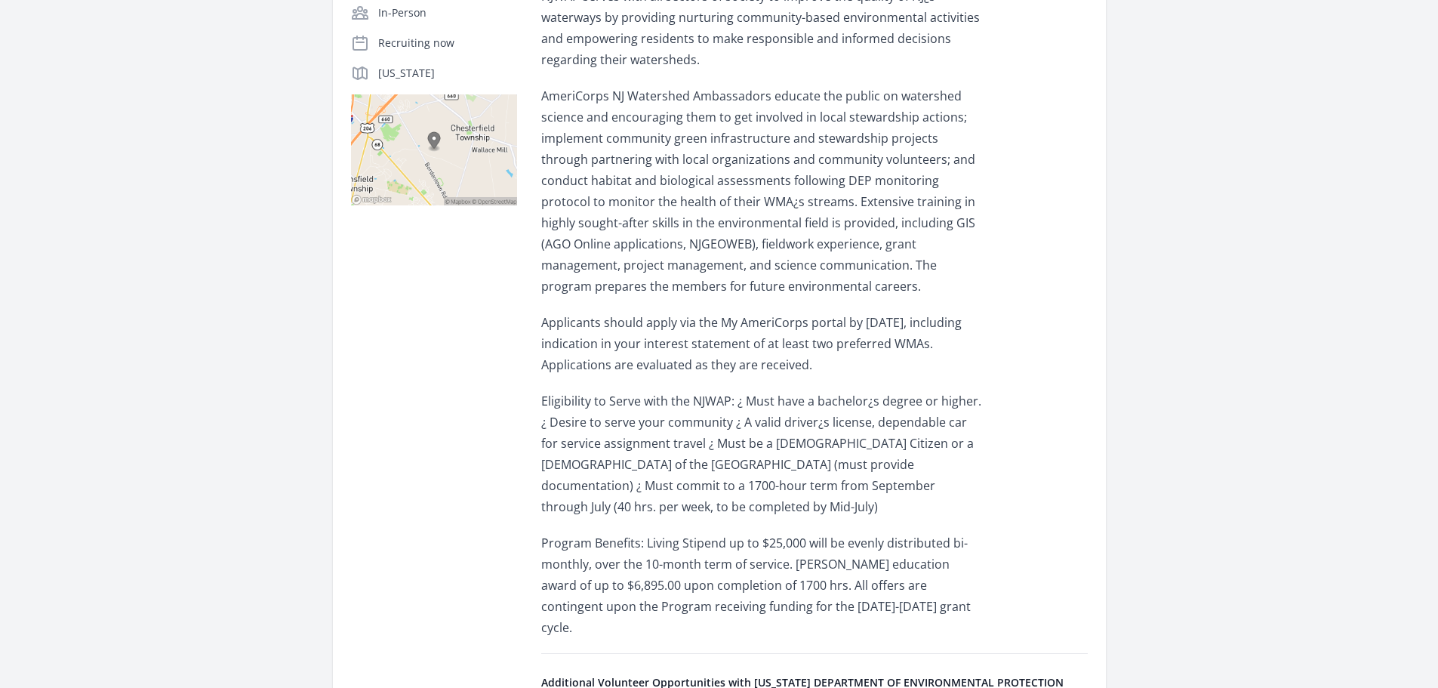
scroll to position [410, 0]
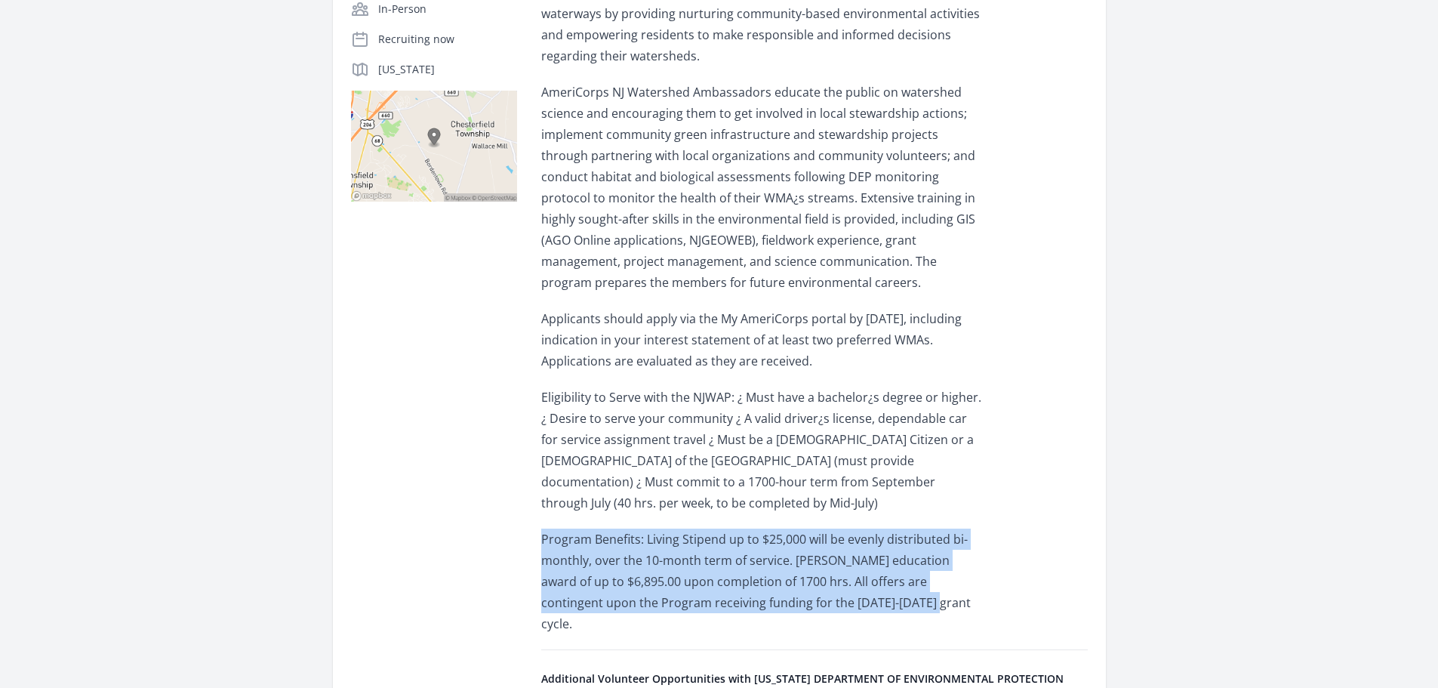
drag, startPoint x: 875, startPoint y: 546, endPoint x: 535, endPoint y: 471, distance: 347.9
click at [535, 471] on div "Opportunity Details [GEOGRAPHIC_DATA] In-Person Recruiting now [US_STATE]" at bounding box center [719, 380] width 737 height 880
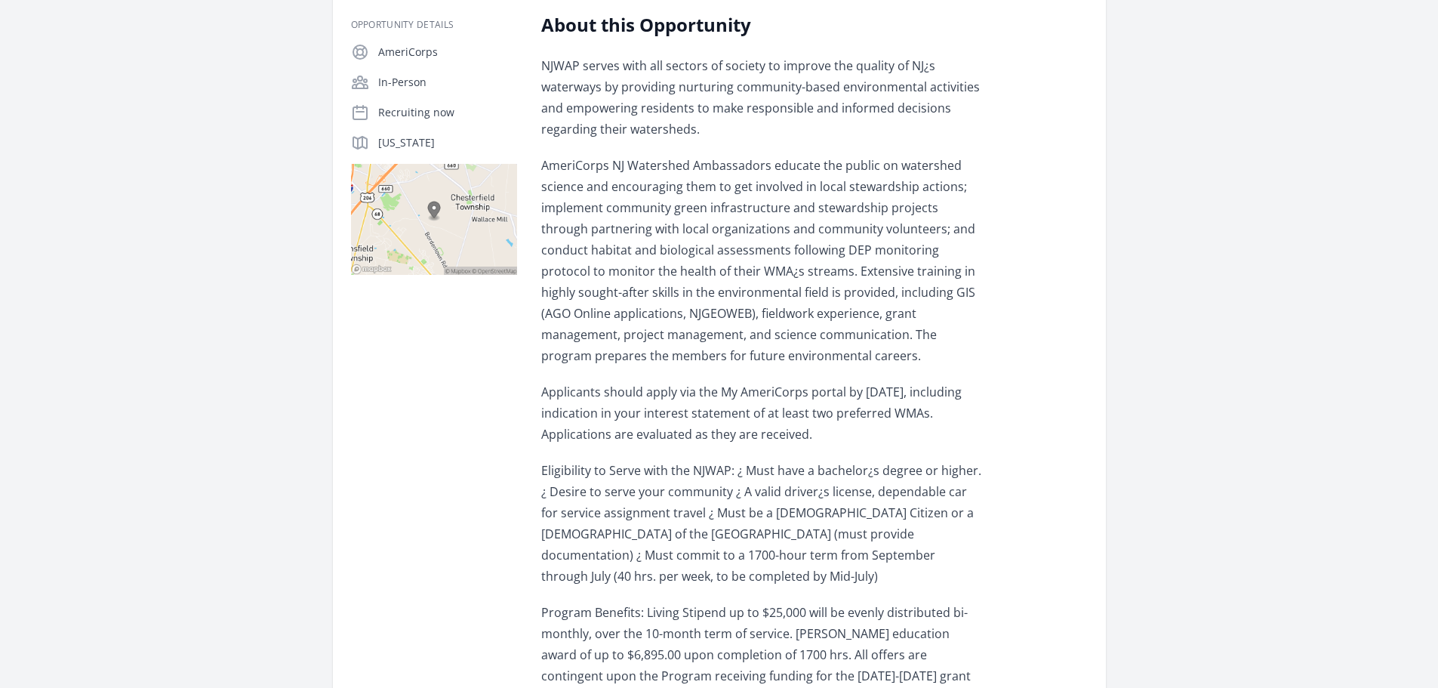
scroll to position [334, 0]
drag, startPoint x: 543, startPoint y: 353, endPoint x: 941, endPoint y: 401, distance: 401.5
click at [941, 401] on p "Applicants should apply via the My AmeriCorps portal by [DATE], including indic…" at bounding box center [762, 415] width 442 height 63
click at [892, 384] on p "Applicants should apply via the My AmeriCorps portal by [DATE], including indic…" at bounding box center [762, 415] width 442 height 63
drag, startPoint x: 783, startPoint y: 348, endPoint x: 935, endPoint y: 354, distance: 152.6
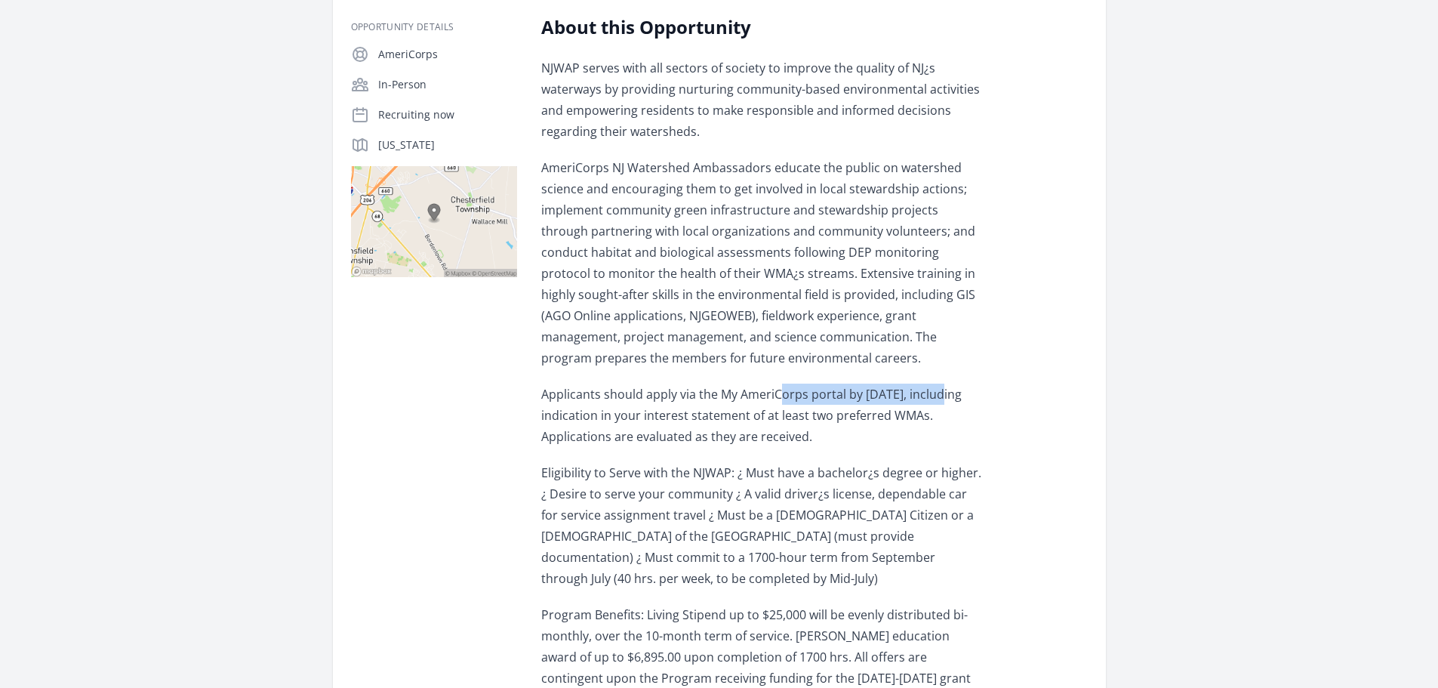
click at [935, 384] on p "Applicants should apply via the My AmeriCorps portal by [DATE], including indic…" at bounding box center [762, 415] width 442 height 63
click at [723, 384] on p "Applicants should apply via the My AmeriCorps portal by [DATE], including indic…" at bounding box center [762, 415] width 442 height 63
drag, startPoint x: 716, startPoint y: 357, endPoint x: 934, endPoint y: 354, distance: 217.5
click at [934, 384] on p "Applicants should apply via the My AmeriCorps portal by [DATE], including indic…" at bounding box center [762, 415] width 442 height 63
click at [852, 405] on p "Applicants should apply via the My AmeriCorps portal by [DATE], including indic…" at bounding box center [762, 415] width 442 height 63
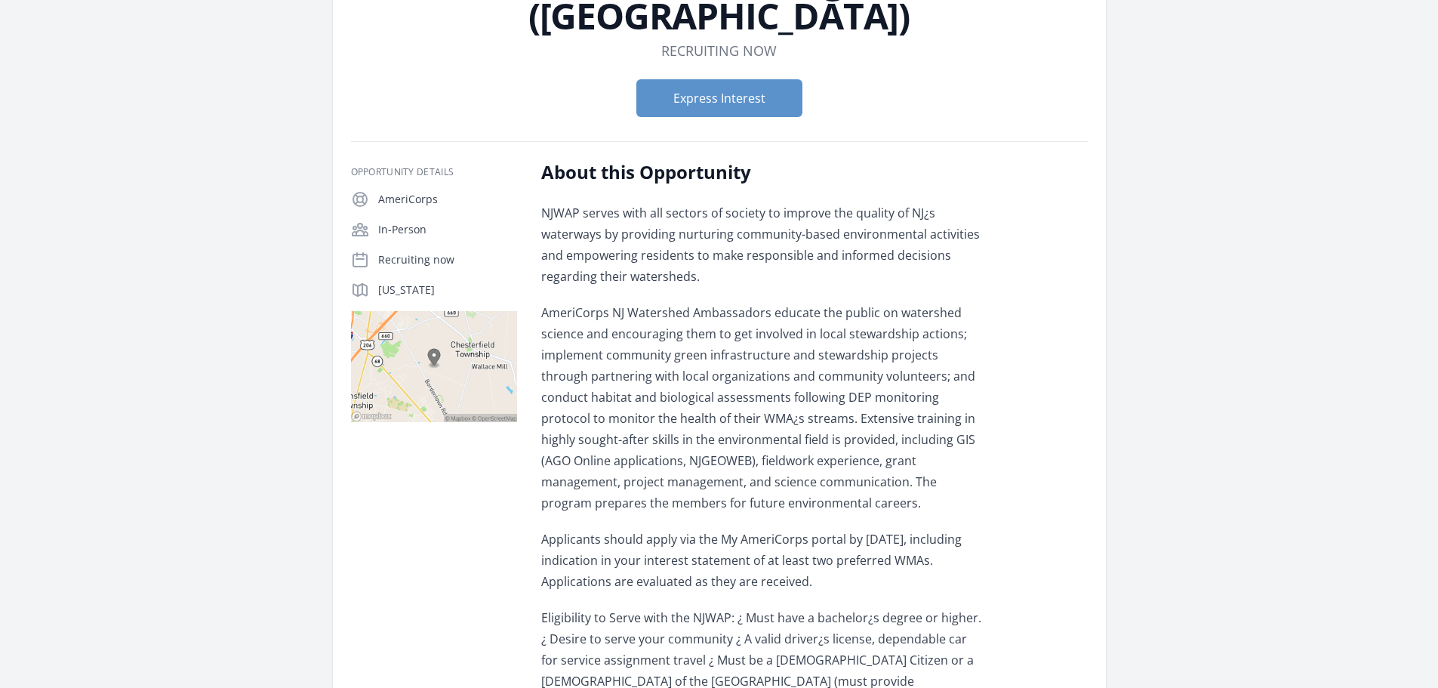
scroll to position [0, 0]
